Goal: Task Accomplishment & Management: Complete application form

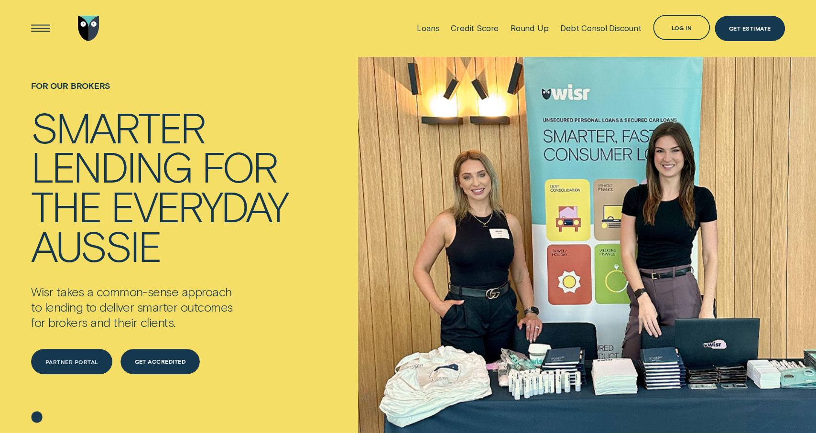
click at [96, 364] on div "Partner Portal" at bounding box center [71, 361] width 53 height 5
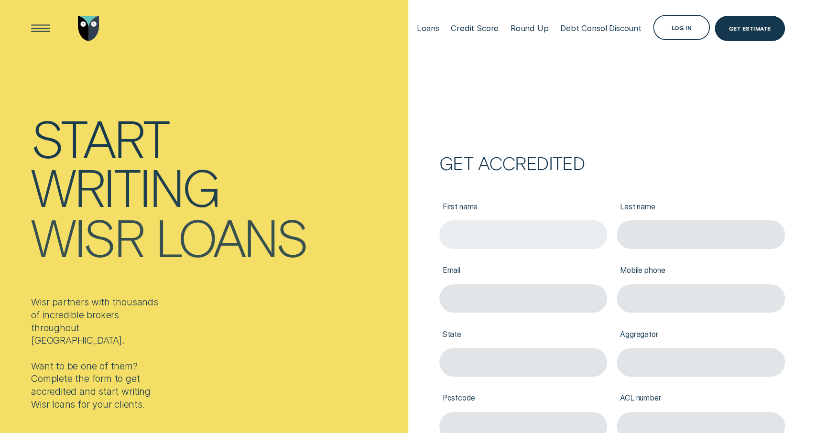
click at [503, 244] on input "First name" at bounding box center [523, 234] width 168 height 28
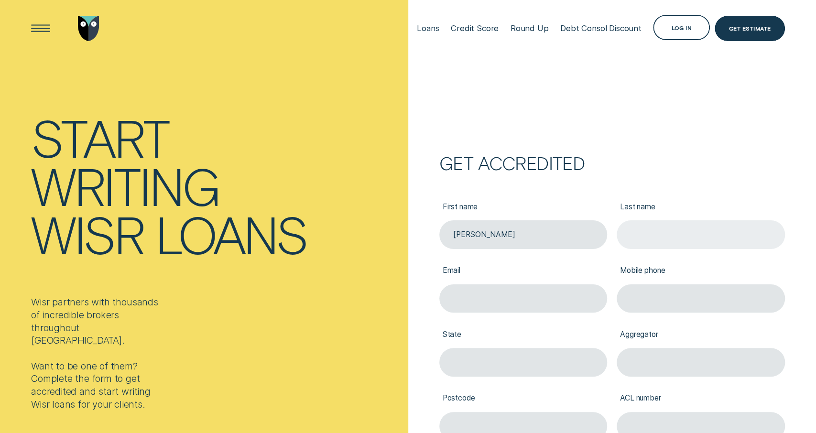
type input "[PERSON_NAME]"
click at [666, 233] on input "Last name" at bounding box center [700, 234] width 168 height 28
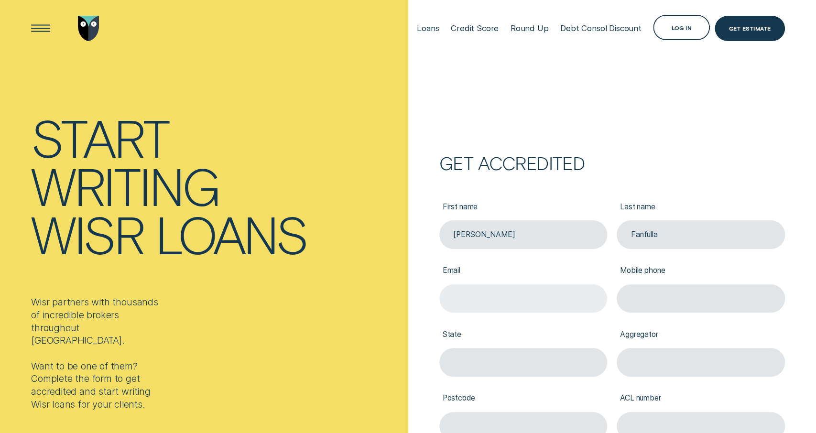
type input "Fanfulla"
type input "c"
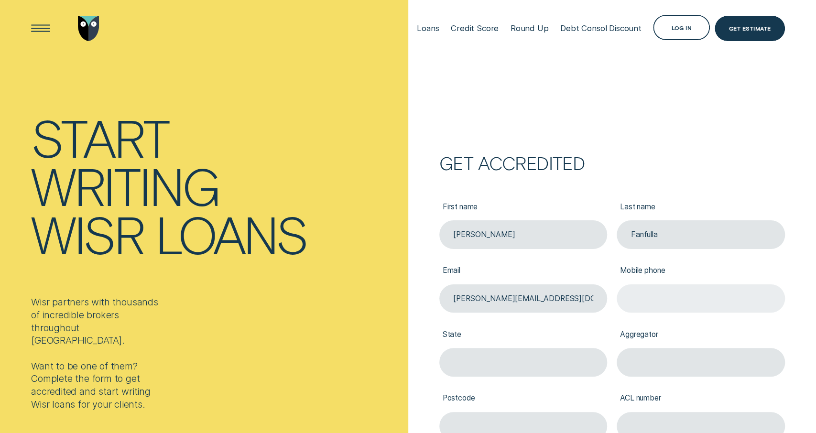
type input "[PERSON_NAME][EMAIL_ADDRESS][DOMAIN_NAME]"
click at [773, 302] on input "Mobile phone" at bounding box center [700, 298] width 168 height 28
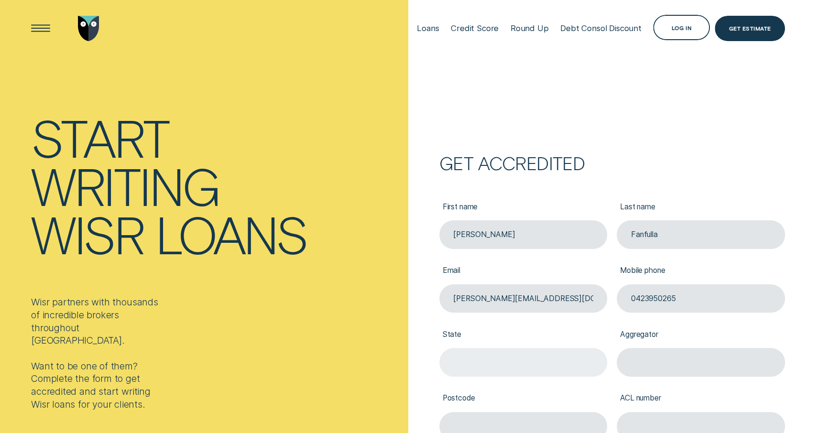
type input "0423950265"
click at [586, 357] on input "State" at bounding box center [523, 362] width 168 height 28
type input "Victoria"
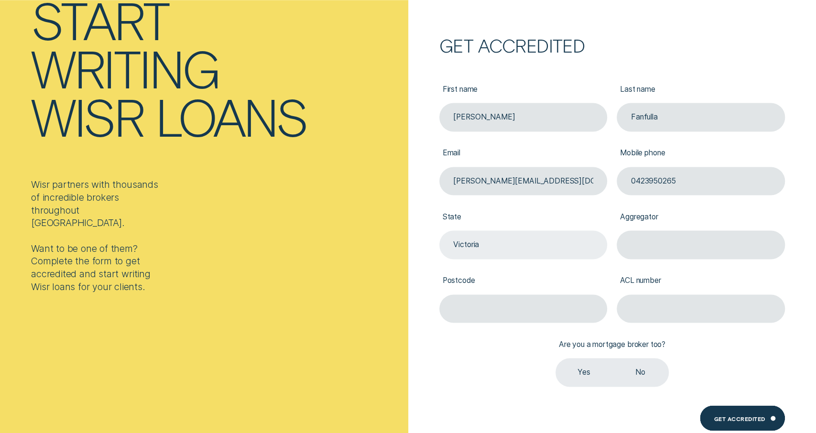
scroll to position [118, 0]
click at [645, 375] on label "No" at bounding box center [640, 372] width 57 height 28
click at [612, 358] on input "No" at bounding box center [612, 358] width 0 height 0
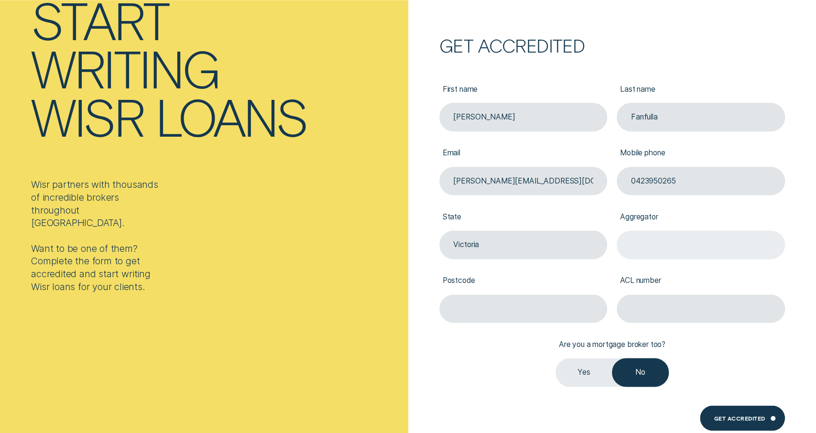
click at [660, 253] on input "Aggregator" at bounding box center [700, 244] width 168 height 28
click at [681, 291] on label "ACL number" at bounding box center [700, 281] width 168 height 26
click at [681, 294] on input "ACL number" at bounding box center [700, 308] width 168 height 28
paste input "531308"
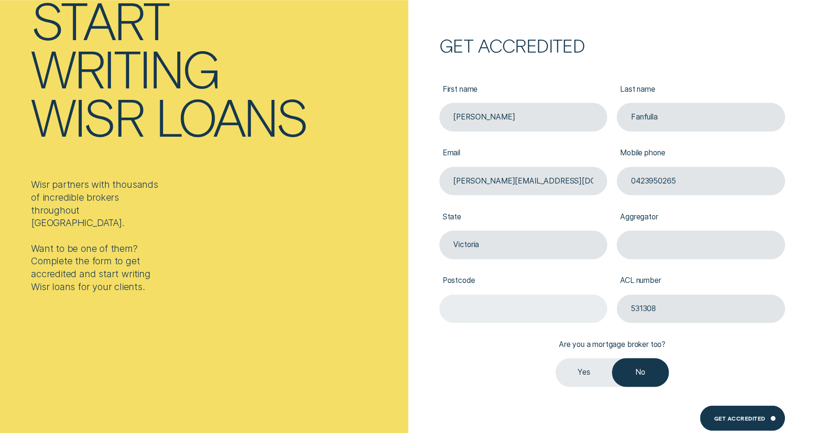
type input "531308"
click at [562, 304] on input "Postcode" at bounding box center [523, 308] width 168 height 28
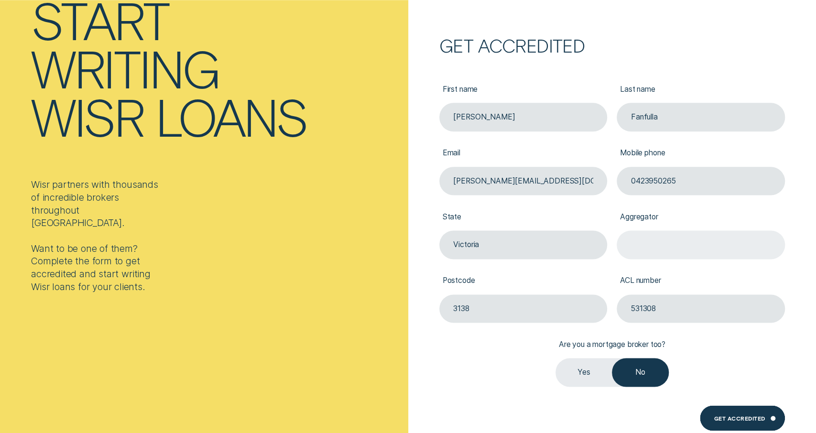
type input "3138"
click at [658, 242] on input "Aggregator" at bounding box center [700, 244] width 168 height 28
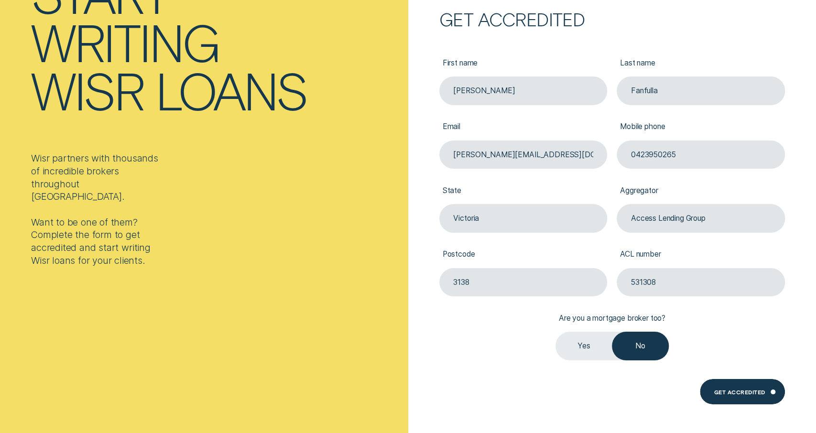
scroll to position [144, 0]
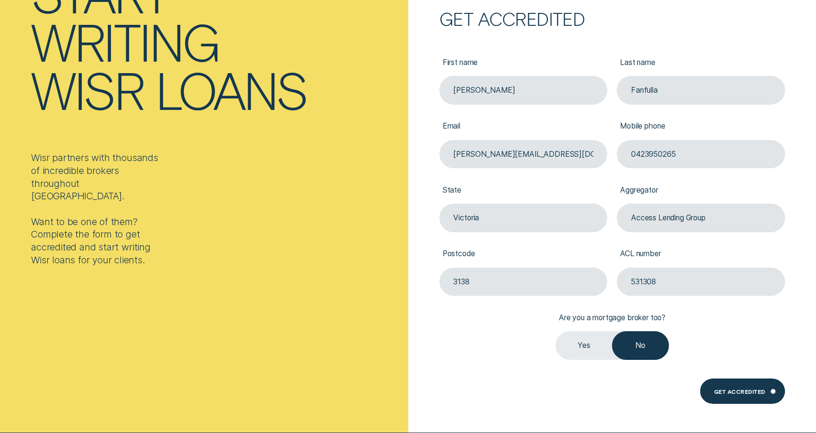
type input "Access Lending Group"
click at [748, 333] on div "First name [PERSON_NAME] Last name Fanfulla Email [PERSON_NAME][EMAIL_ADDRESS][…" at bounding box center [611, 200] width 355 height 319
click at [743, 382] on div "Get Accredited" at bounding box center [741, 390] width 85 height 25
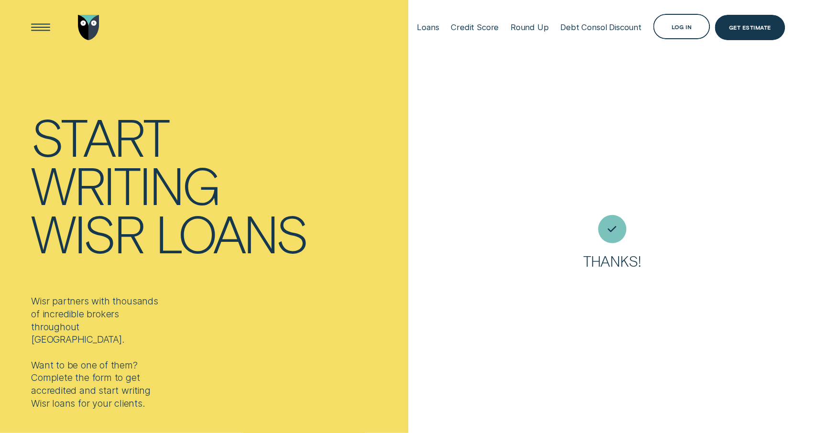
scroll to position [0, 0]
